Goal: Information Seeking & Learning: Find specific fact

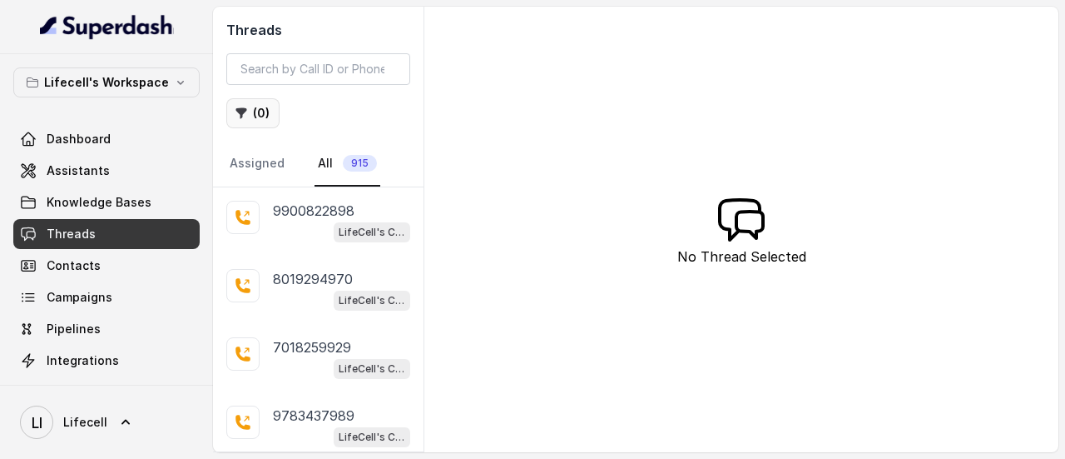
click at [245, 117] on icon "button" at bounding box center [241, 113] width 13 height 13
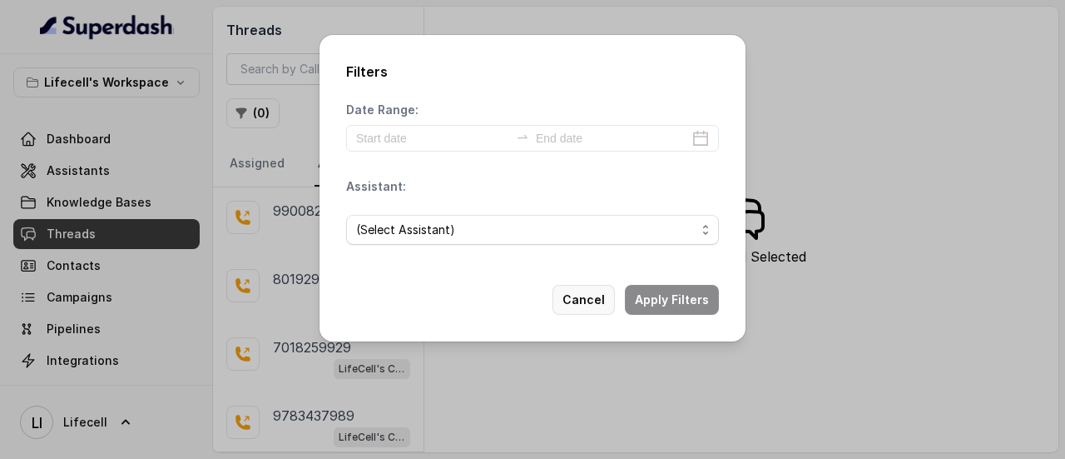
click at [597, 297] on button "Cancel" at bounding box center [584, 300] width 62 height 30
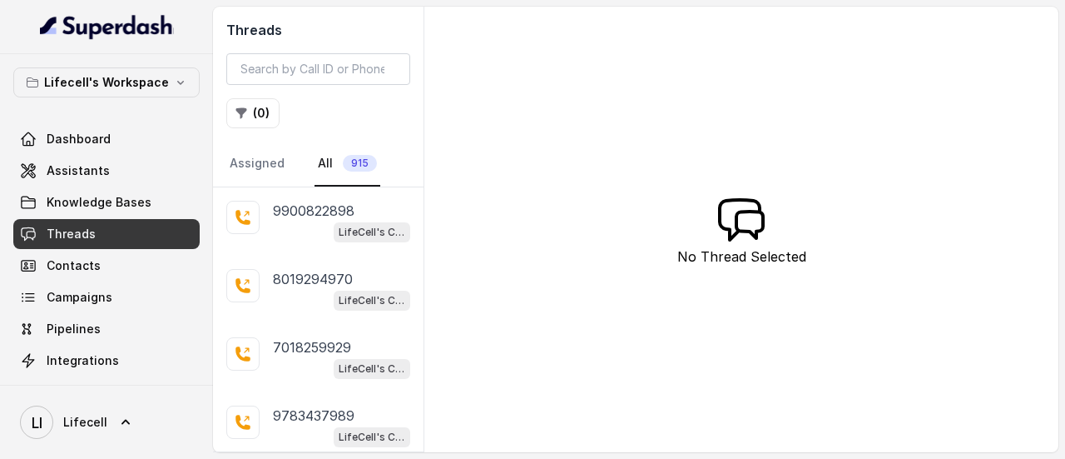
scroll to position [232, 0]
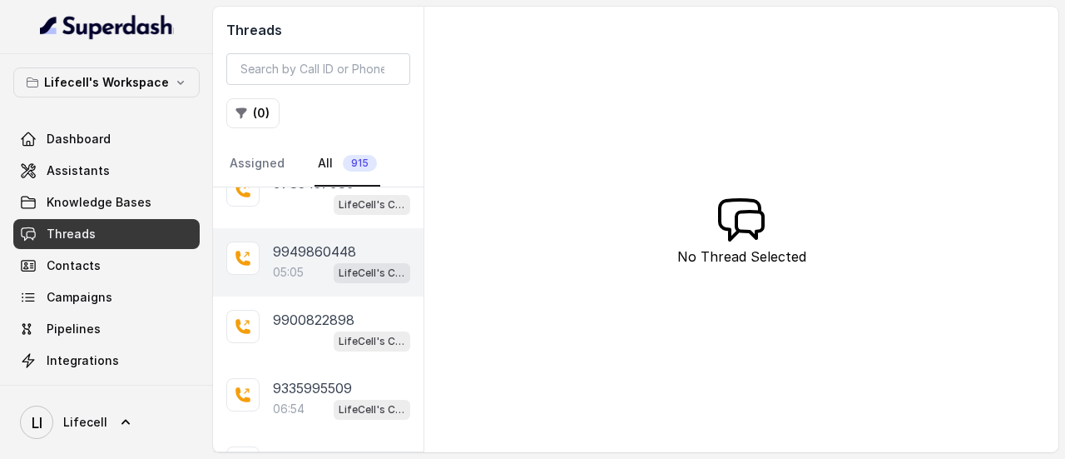
click at [356, 263] on span "LifeCell's Call Assistant" at bounding box center [372, 273] width 77 height 20
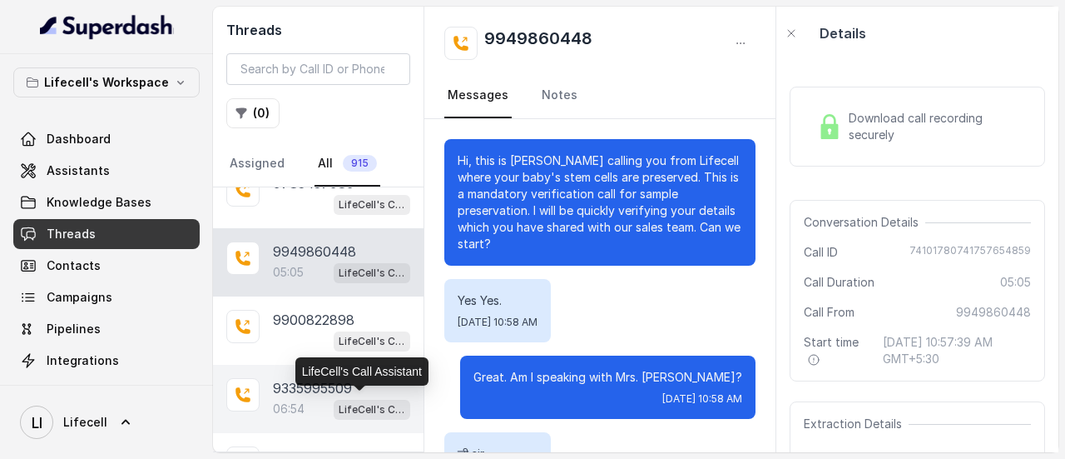
click at [339, 401] on p "LifeCell's Call Assistant" at bounding box center [372, 409] width 67 height 17
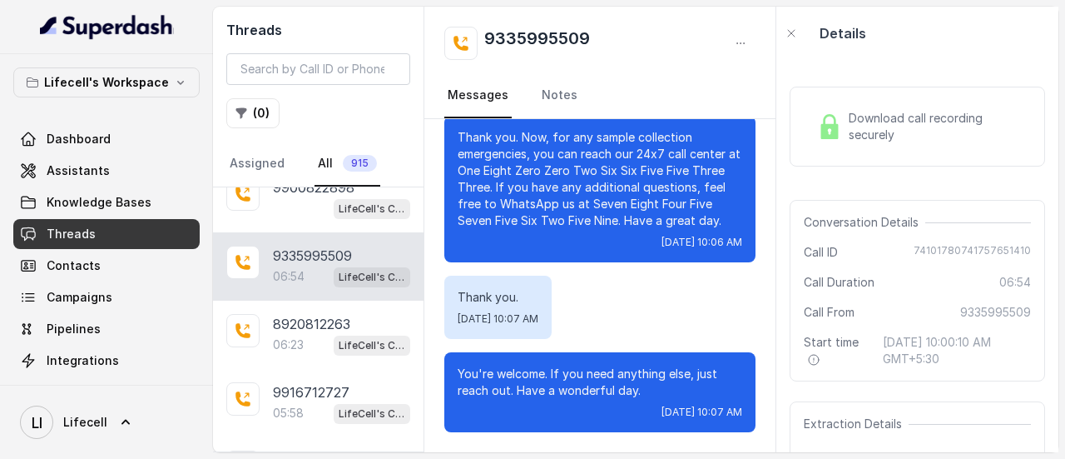
scroll to position [399, 0]
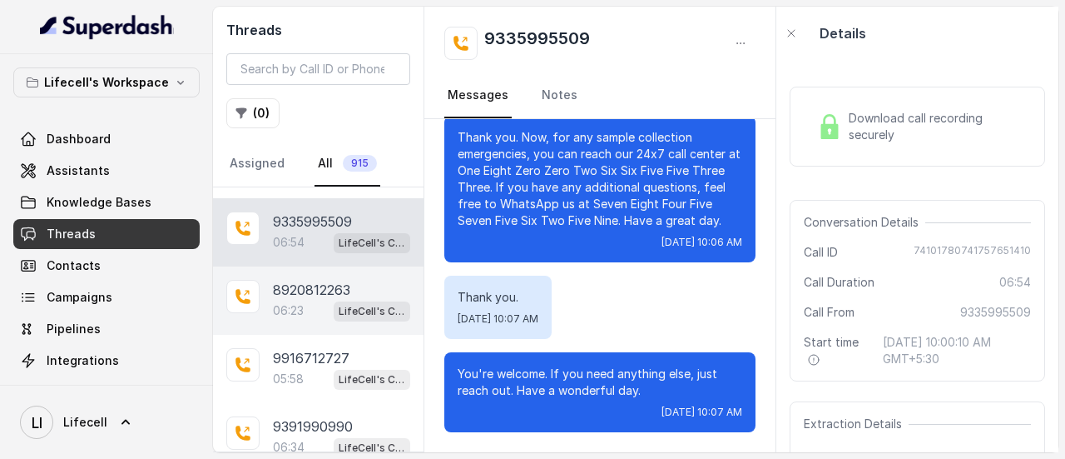
click at [334, 301] on span "LifeCell's Call Assistant" at bounding box center [372, 311] width 77 height 20
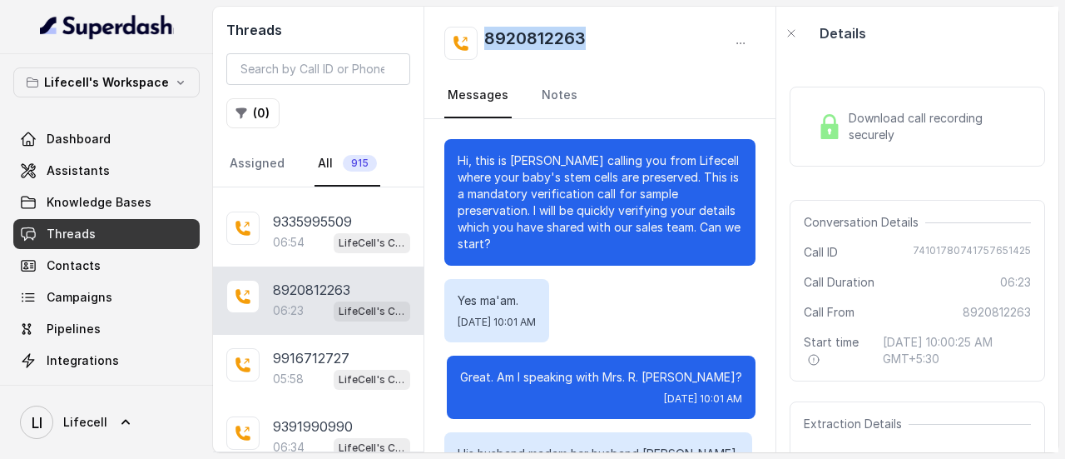
drag, startPoint x: 612, startPoint y: 41, endPoint x: 482, endPoint y: 52, distance: 130.3
click at [482, 52] on div "8920812263" at bounding box center [599, 43] width 311 height 33
copy h2 "8920812263"
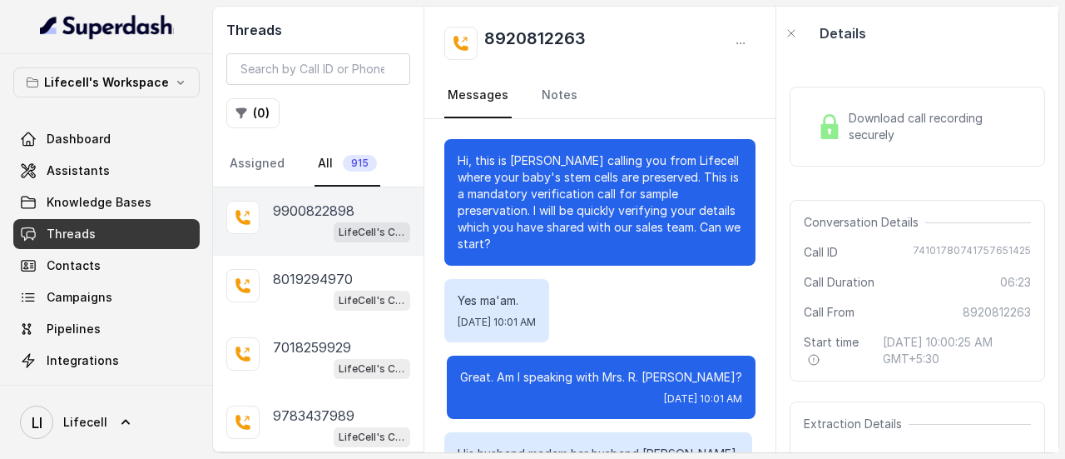
click at [303, 208] on p "9900822898" at bounding box center [314, 211] width 82 height 20
